Goal: Task Accomplishment & Management: Manage account settings

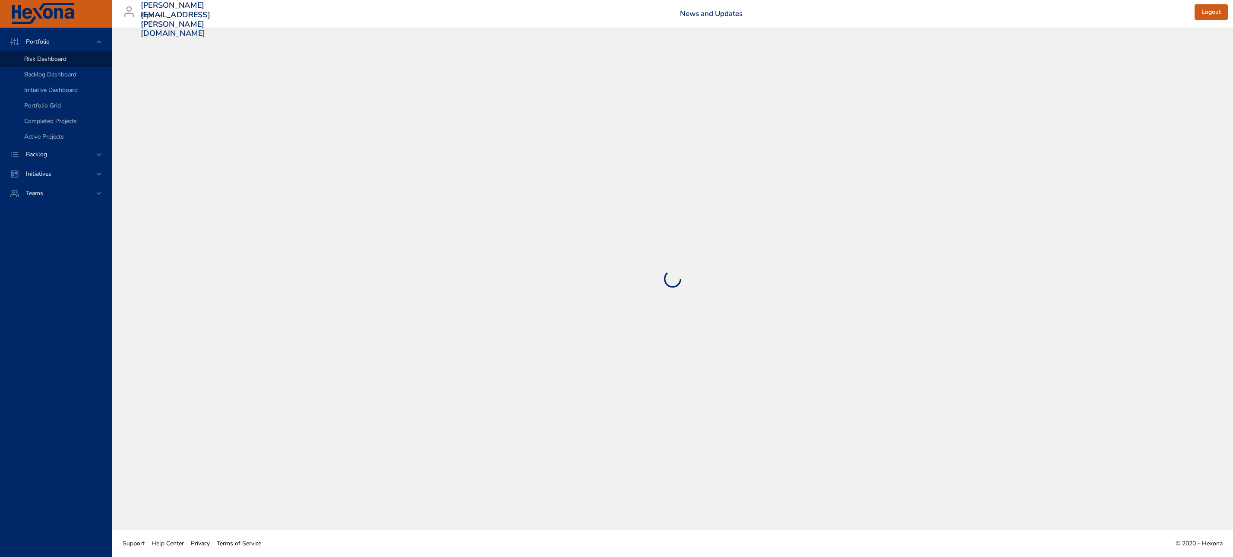
click at [42, 154] on span "Backlog" at bounding box center [36, 154] width 35 height 8
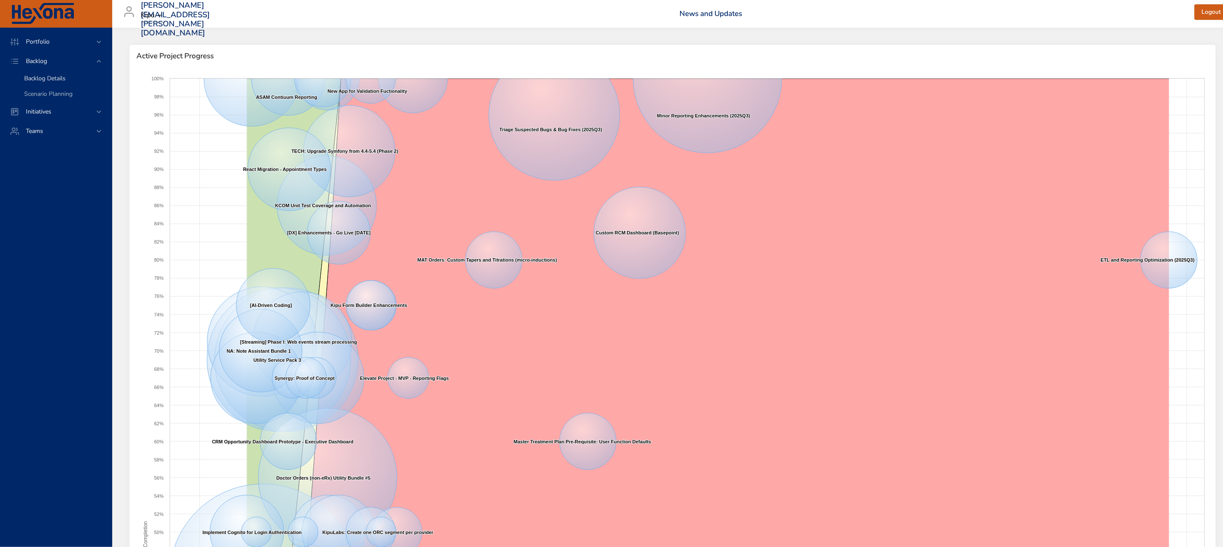
click at [37, 77] on span "Backlog Details" at bounding box center [44, 78] width 41 height 8
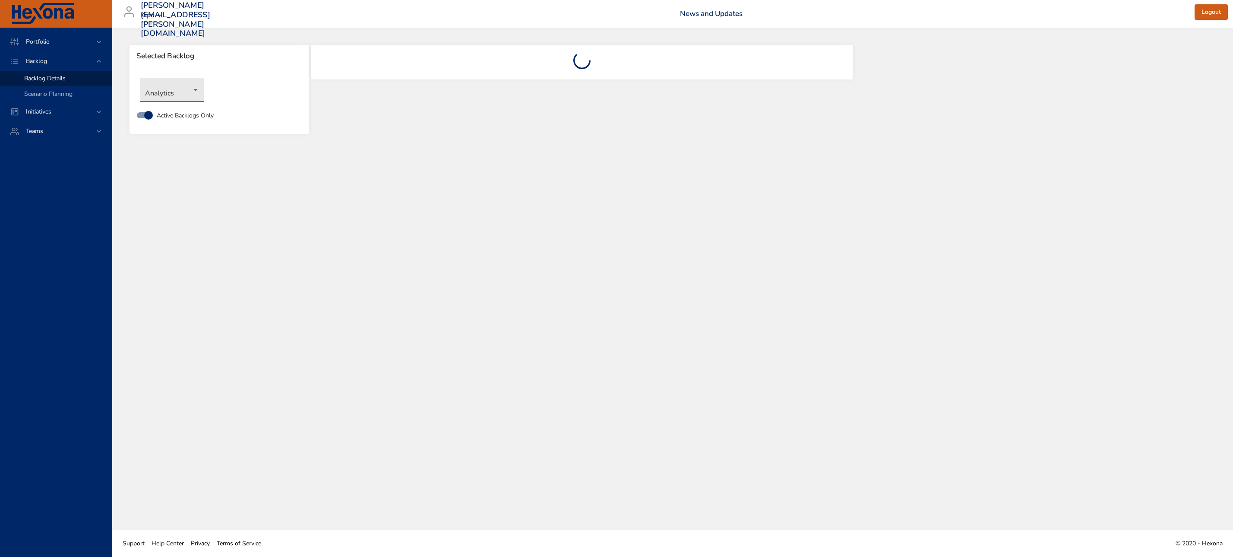
click at [198, 89] on body "Portfolio Backlog Backlog Details Scenario Planning Initiatives Teams [PERSON_N…" at bounding box center [616, 278] width 1233 height 557
click at [173, 117] on li "Compliance" at bounding box center [172, 118] width 64 height 14
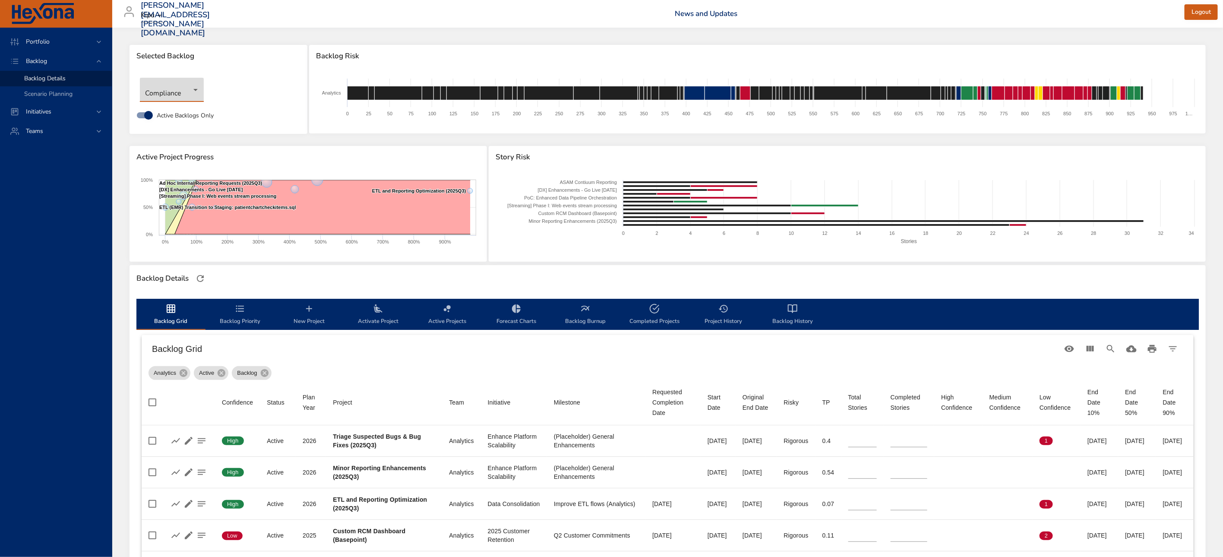
type input "**"
type input "*"
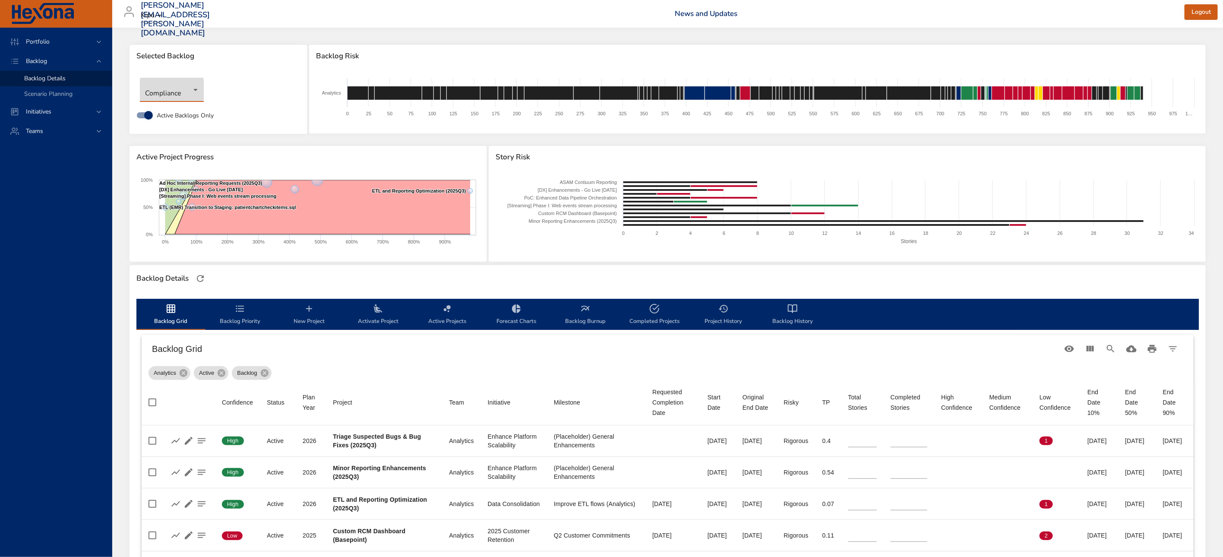
type input "*"
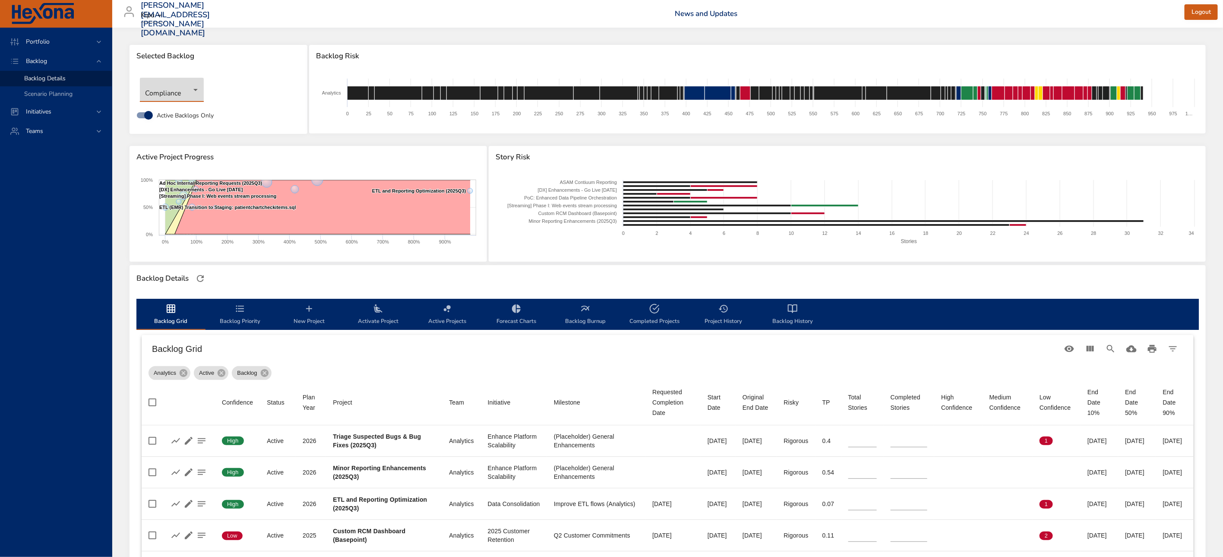
type input "*"
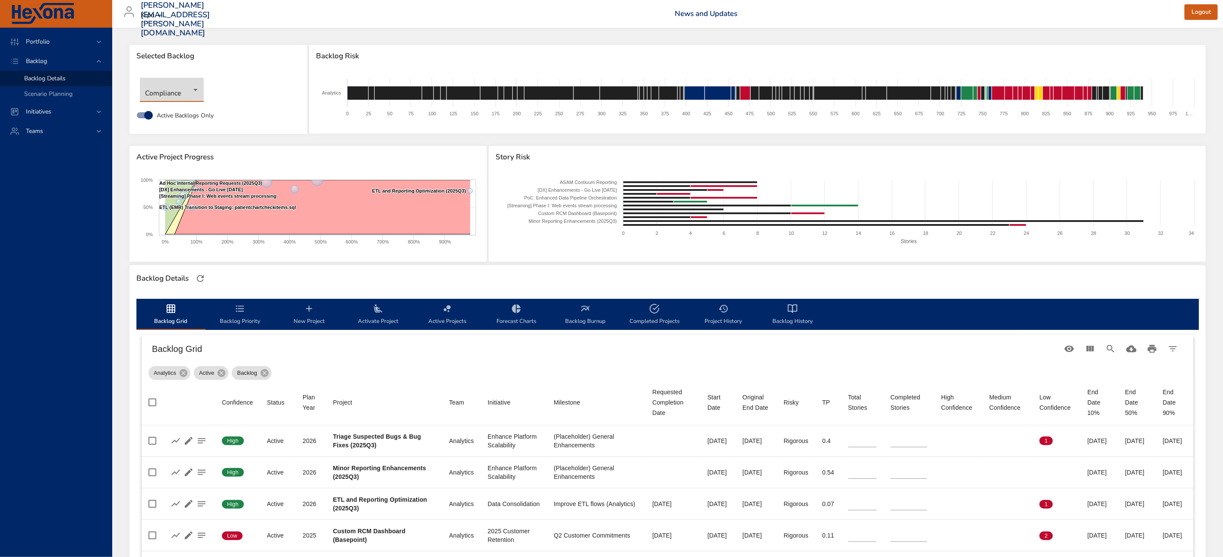
type input "*"
type input "**"
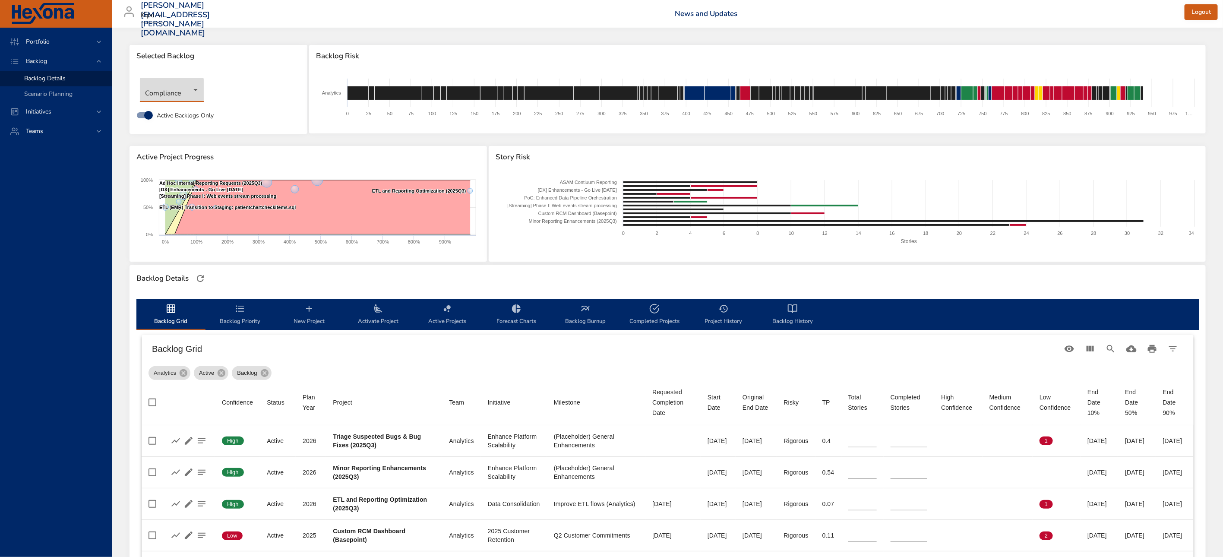
type input "**"
type input "*"
type input "**"
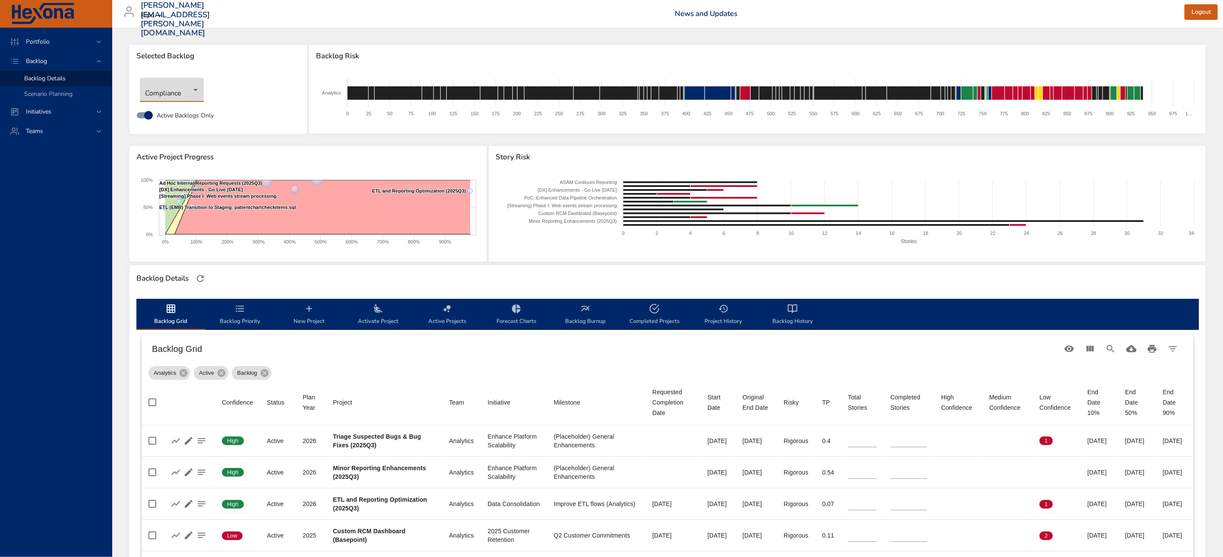
type input "**"
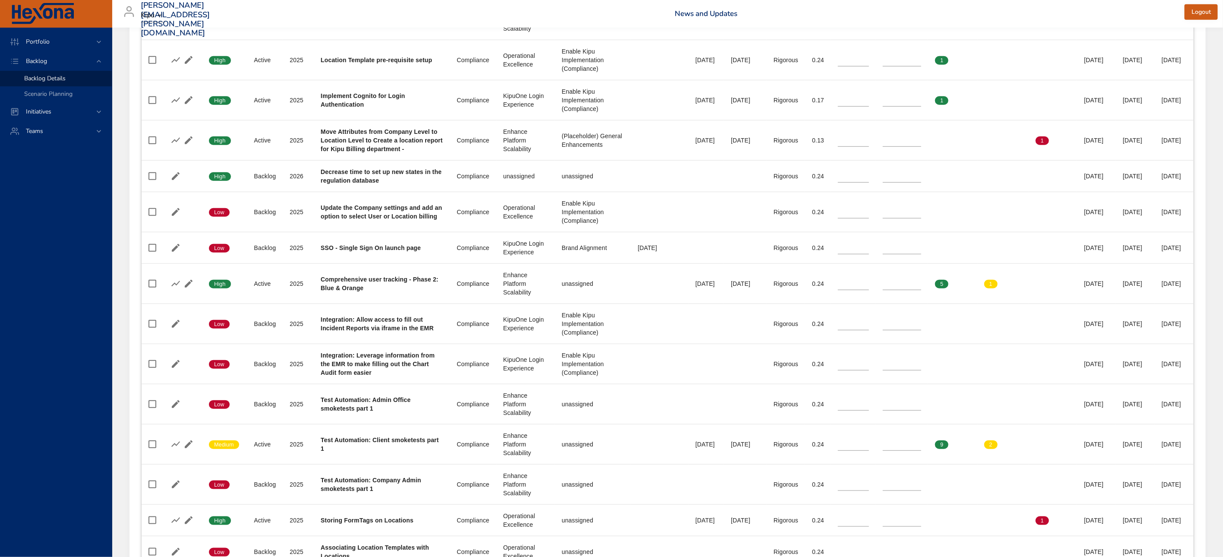
scroll to position [474, 0]
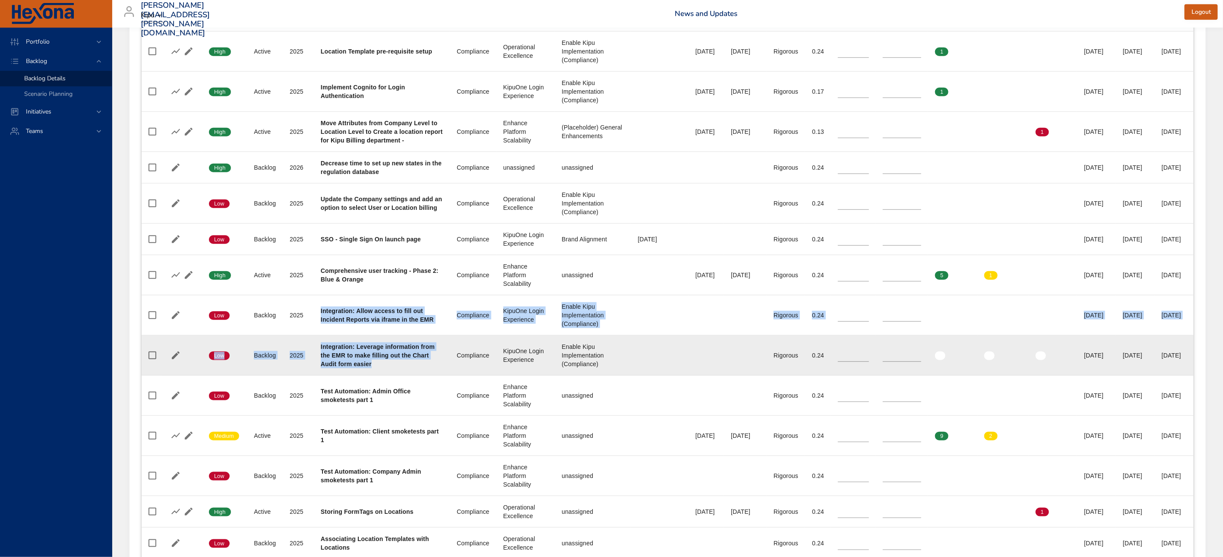
drag, startPoint x: 319, startPoint y: 315, endPoint x: 421, endPoint y: 385, distance: 123.2
click at [421, 385] on tbody "Confidence Low Status Active Plan Year [DATE] Project TECH: Upgrade Symfony fro…" at bounding box center [668, 306] width 1052 height 711
click at [357, 367] on b "Integration: Leverage information from the EMR to make filling out the Chart Au…" at bounding box center [378, 355] width 114 height 24
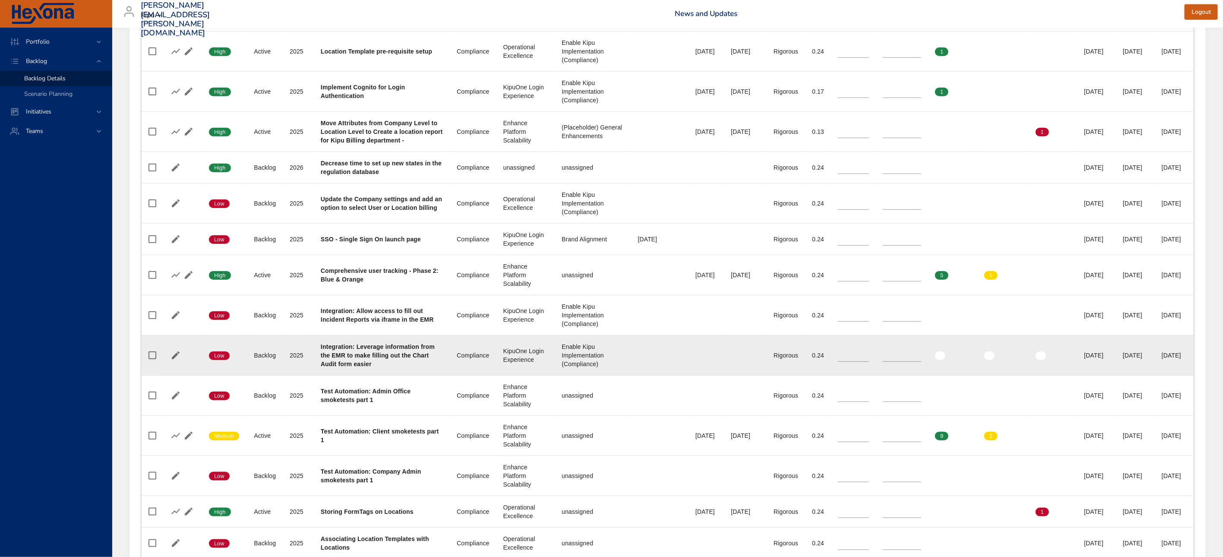
click at [356, 367] on b "Integration: Leverage information from the EMR to make filling out the Chart Au…" at bounding box center [378, 355] width 114 height 24
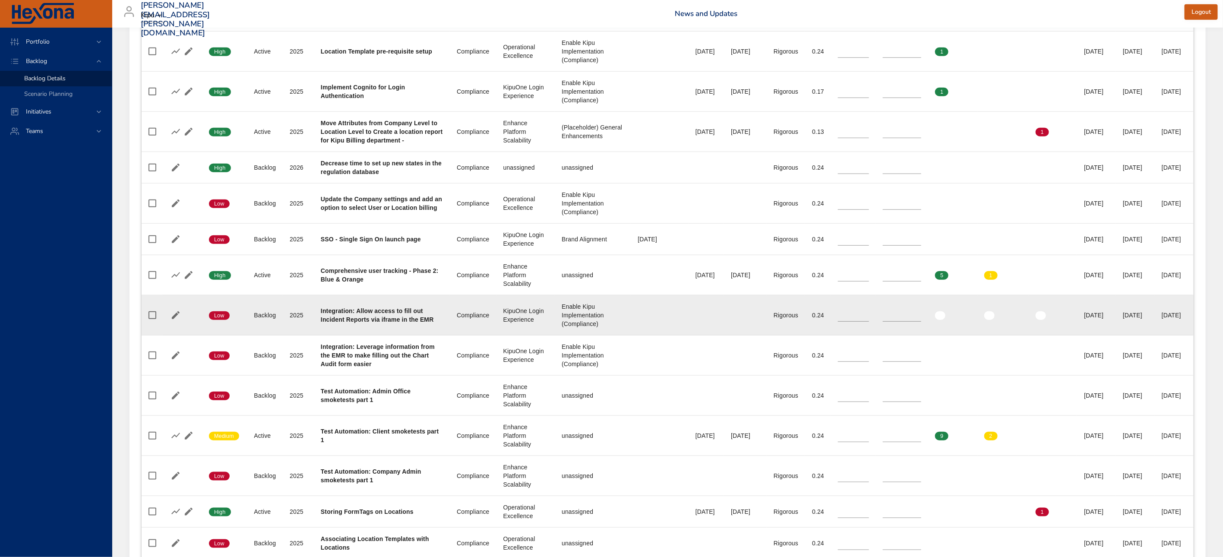
click at [318, 313] on td "Project Integration: Allow access to fill out Incident Reports via iframe in th…" at bounding box center [382, 315] width 136 height 40
drag, startPoint x: 319, startPoint y: 316, endPoint x: 338, endPoint y: 338, distance: 29.7
click at [338, 335] on td "Project Integration: Allow access to fill out Incident Reports via iframe in th…" at bounding box center [382, 315] width 136 height 40
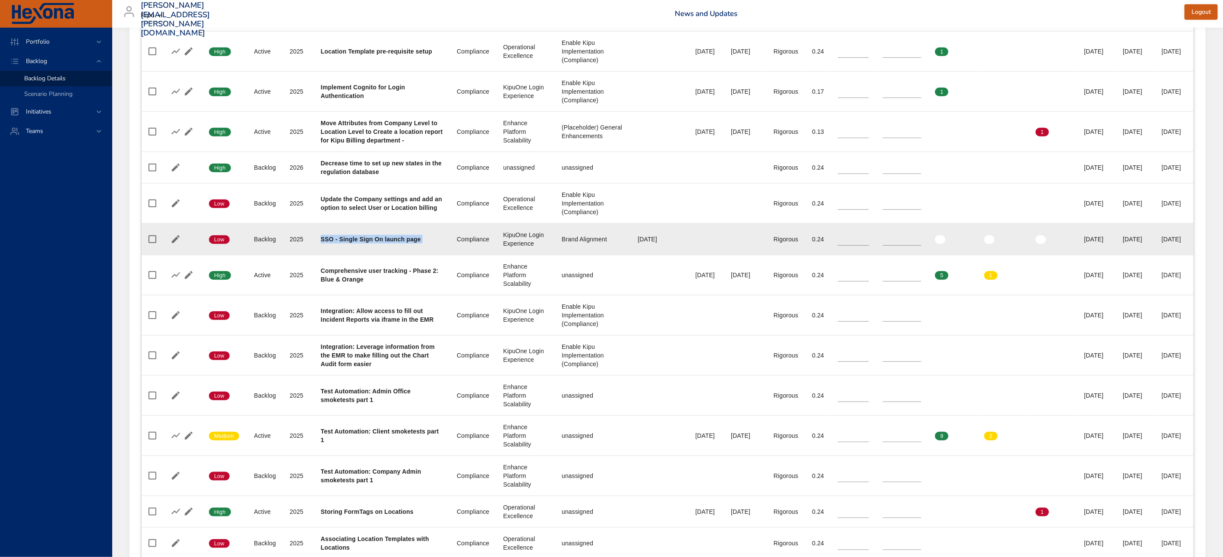
drag, startPoint x: 320, startPoint y: 247, endPoint x: 435, endPoint y: 248, distance: 114.8
click at [435, 248] on tr "Confidence Low Status Backlog Plan Year [DATE] Project SSO - Single Sign On lau…" at bounding box center [668, 240] width 1052 height 32
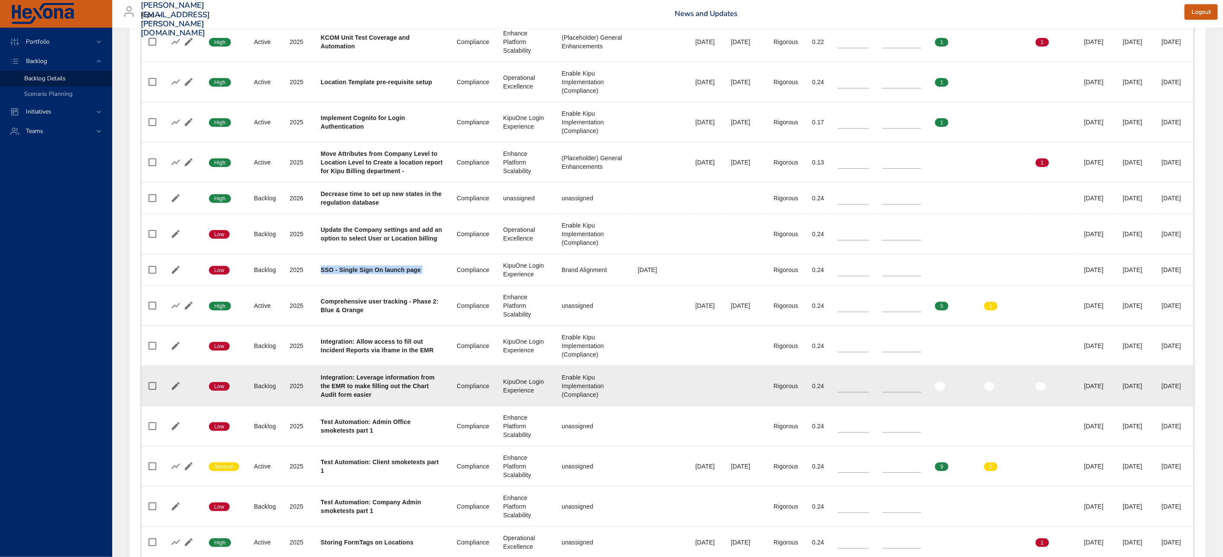
scroll to position [426, 0]
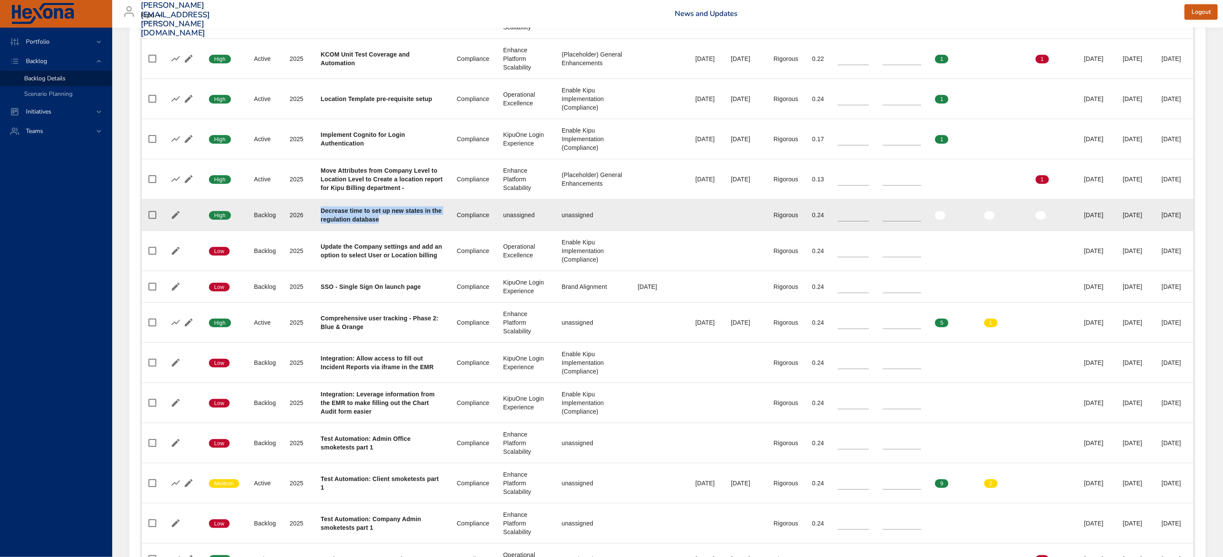
drag, startPoint x: 319, startPoint y: 218, endPoint x: 422, endPoint y: 229, distance: 103.7
click at [422, 224] on div "Decrease time to set up new states in the regulation database" at bounding box center [382, 214] width 122 height 17
click at [397, 220] on b "Decrease time to set up new states in the regulation database" at bounding box center [381, 215] width 121 height 16
click at [363, 223] on b "Decrease time to set up new states in the regulation database" at bounding box center [381, 215] width 121 height 16
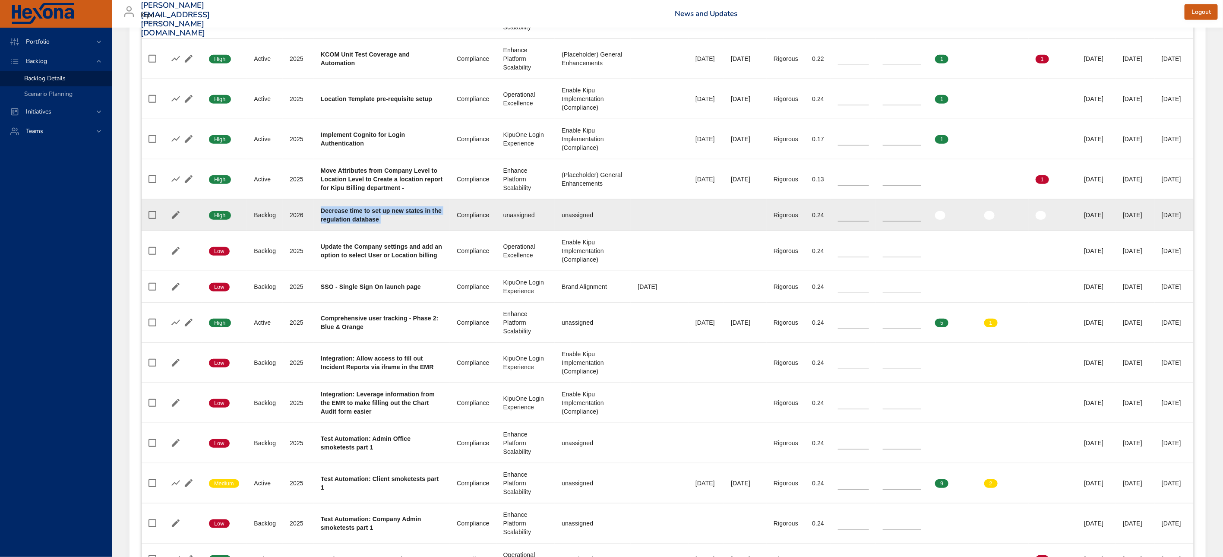
click at [363, 223] on b "Decrease time to set up new states in the regulation database" at bounding box center [381, 215] width 121 height 16
copy tr "Decrease time to set up new states in the regulation database Team"
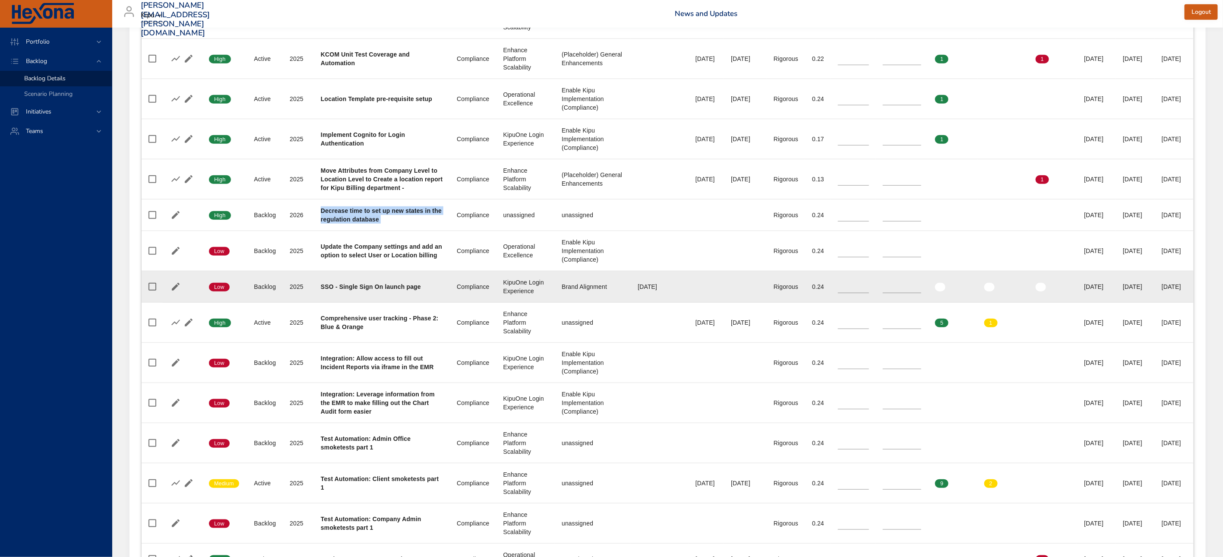
click at [361, 291] on td "Project SSO - Single Sign On launch page" at bounding box center [382, 287] width 136 height 32
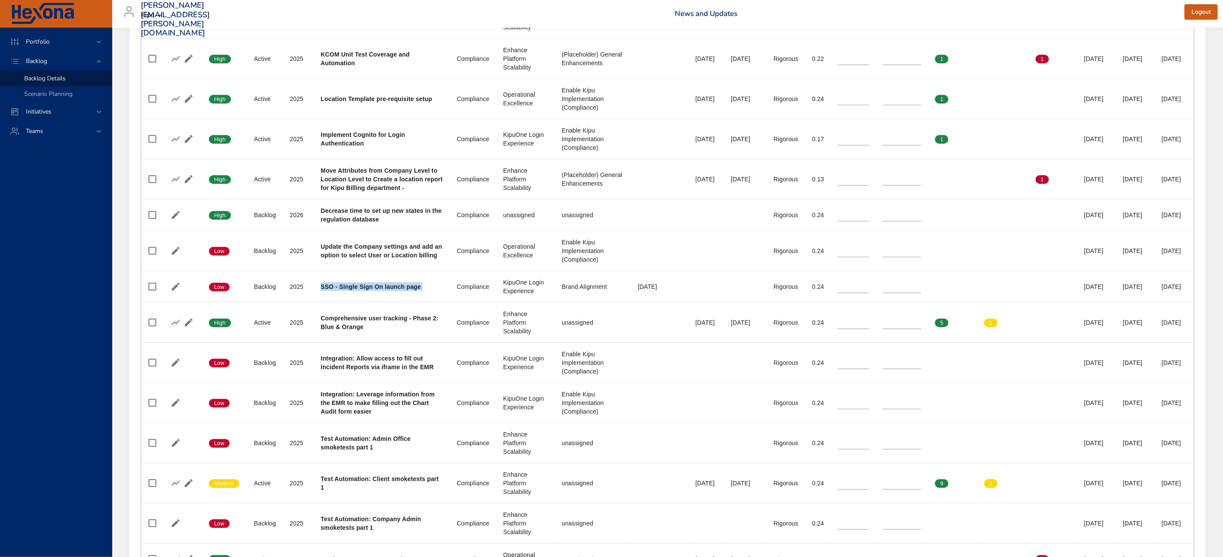
copy tr "SSO - Single Sign On launch page Team"
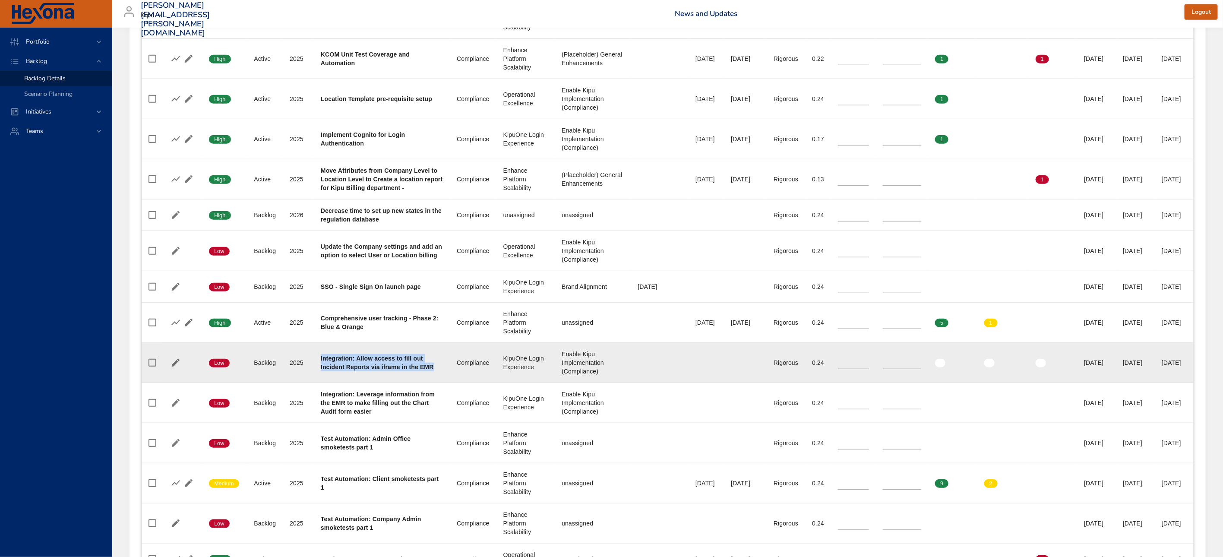
drag, startPoint x: 320, startPoint y: 363, endPoint x: 335, endPoint y: 382, distance: 24.9
click at [335, 371] on div "Integration: Allow access to fill out Incident Reports via iframe in the EMR" at bounding box center [382, 362] width 122 height 17
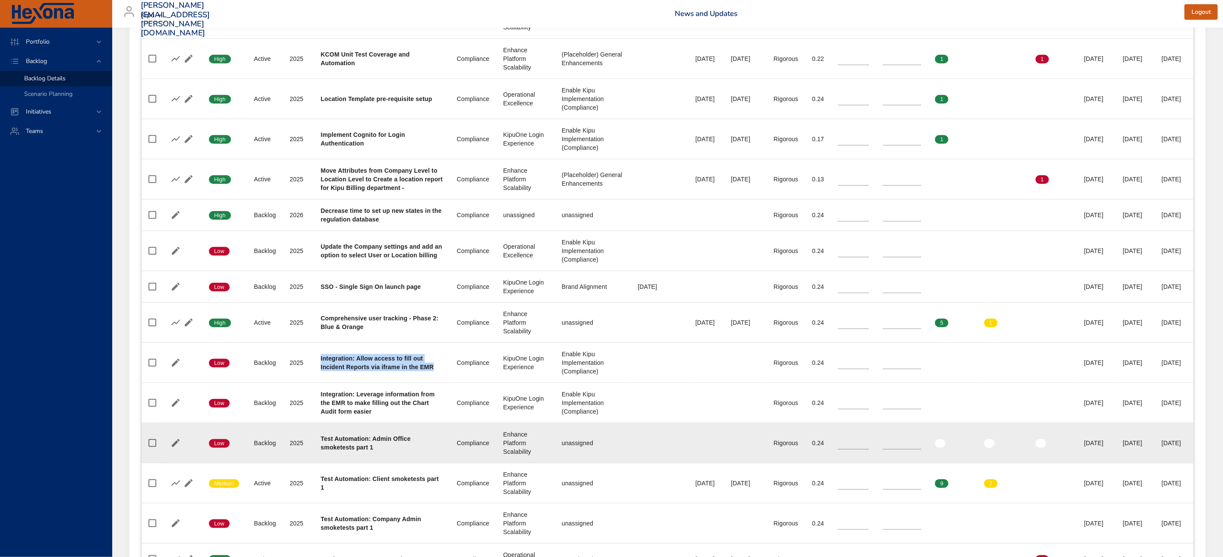
copy b "Integration: Allow access to fill out Incident Reports via iframe in the EMR"
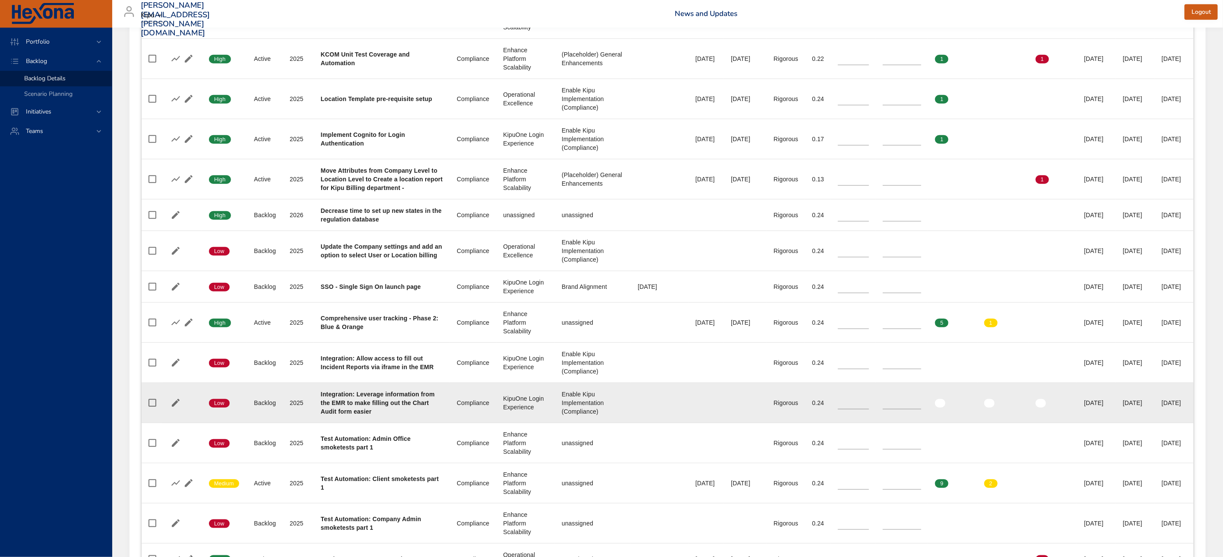
drag, startPoint x: 321, startPoint y: 402, endPoint x: 420, endPoint y: 427, distance: 102.8
click at [420, 423] on td "Project Integration: Leverage information from the EMR to make filling out the …" at bounding box center [382, 403] width 136 height 40
click at [396, 415] on b "Integration: Leverage information from the EMR to make filling out the Chart Au…" at bounding box center [378, 403] width 114 height 24
drag, startPoint x: 401, startPoint y: 422, endPoint x: 316, endPoint y: 404, distance: 87.3
click at [316, 404] on td "Project Integration: Leverage information from the EMR to make filling out the …" at bounding box center [382, 403] width 136 height 40
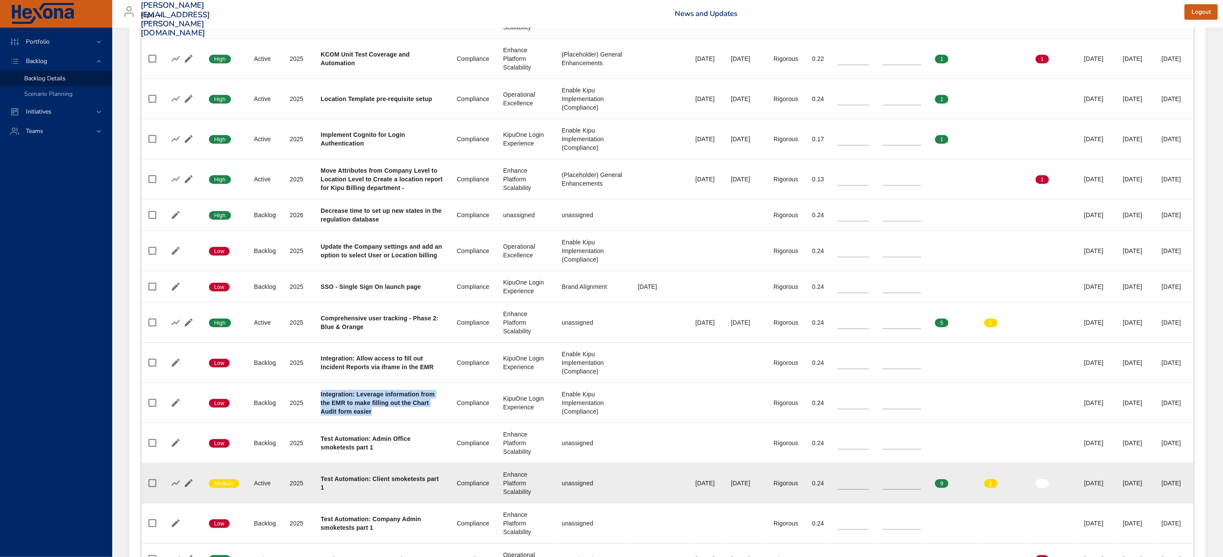
copy b "Integration: Leverage information from the EMR to make filling out the Chart Au…"
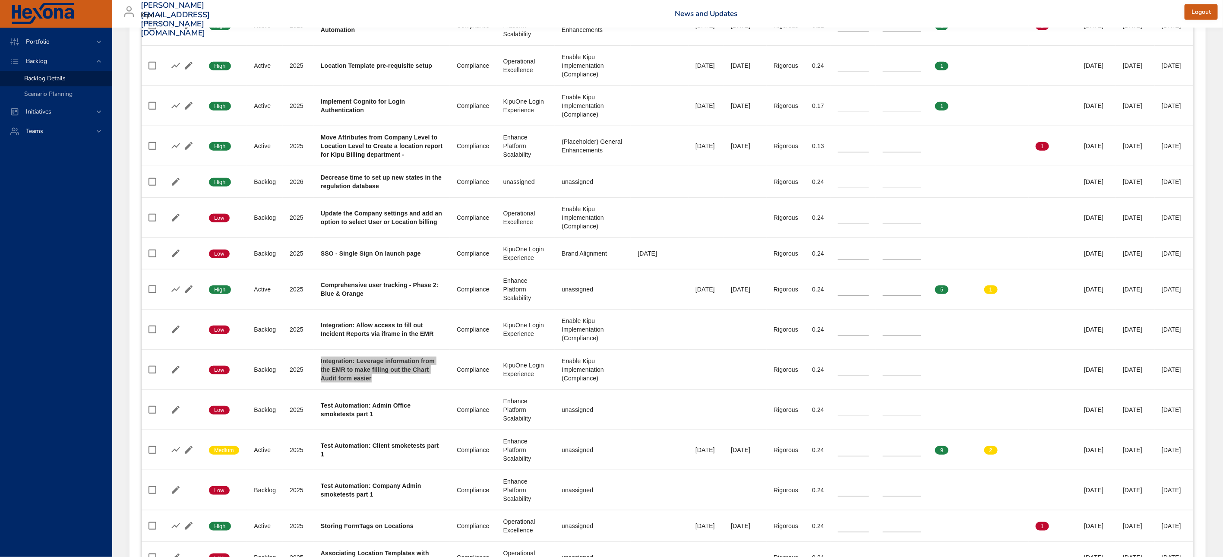
scroll to position [451, 0]
